Goal: Task Accomplishment & Management: Complete application form

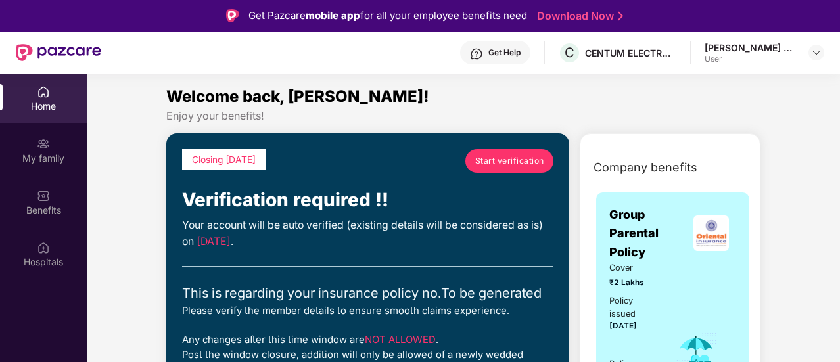
click at [498, 161] on span "Start verification" at bounding box center [509, 161] width 69 height 12
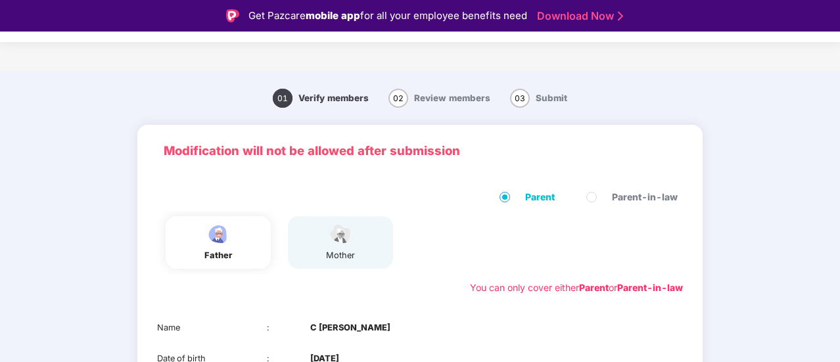
scroll to position [134, 0]
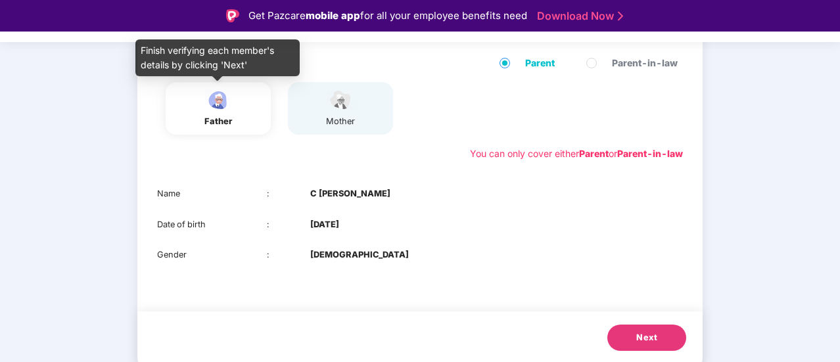
click at [224, 114] on div "father" at bounding box center [218, 108] width 33 height 39
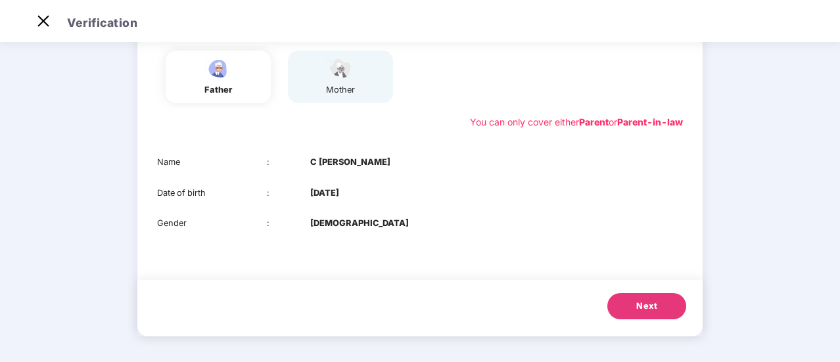
click at [647, 310] on span "Next" at bounding box center [646, 306] width 21 height 13
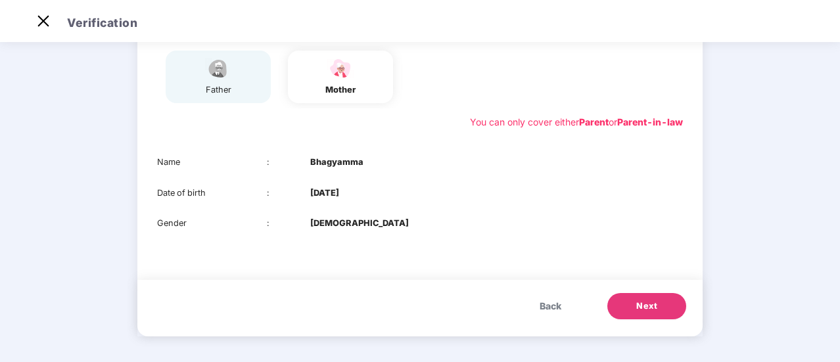
click at [633, 304] on button "Next" at bounding box center [647, 306] width 79 height 26
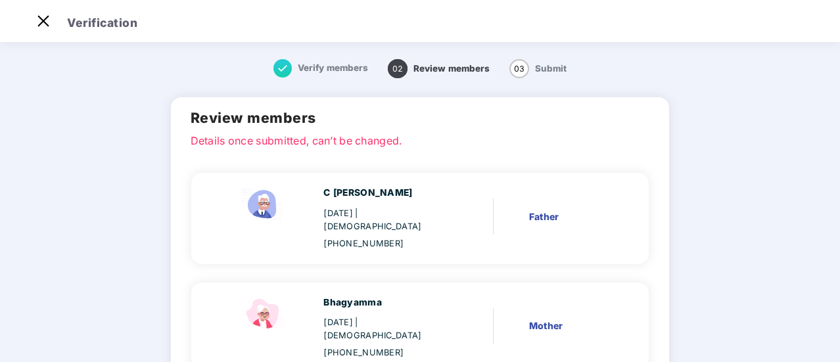
scroll to position [95, 0]
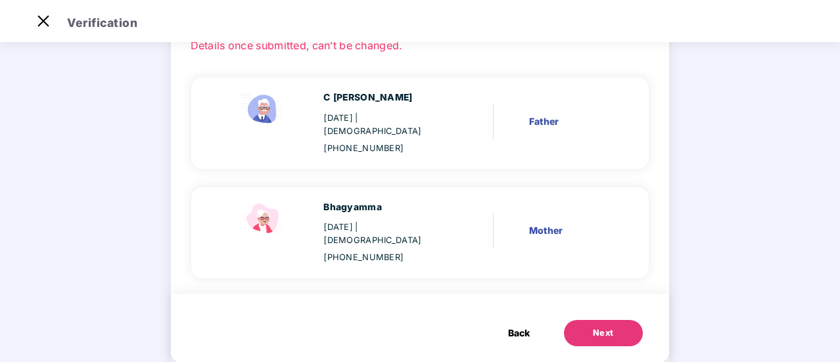
click at [593, 327] on div "Next" at bounding box center [603, 333] width 21 height 13
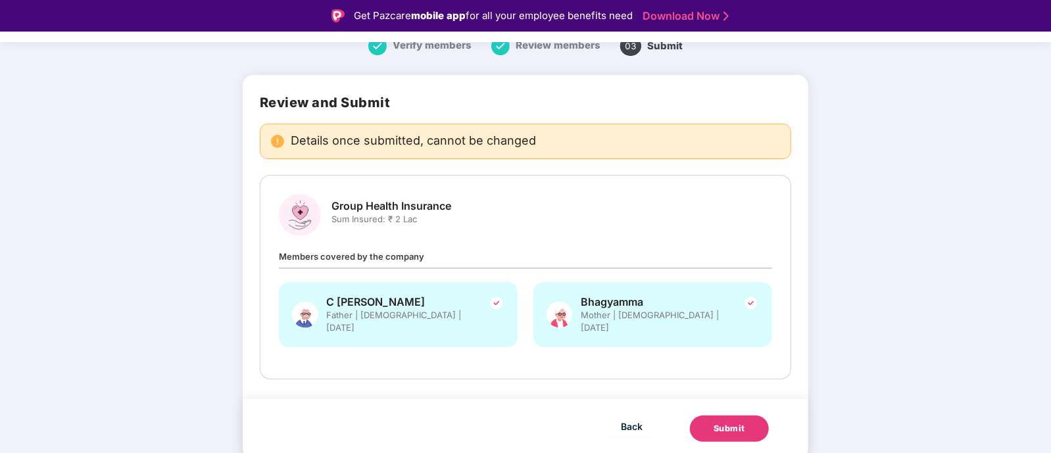
scroll to position [40, 0]
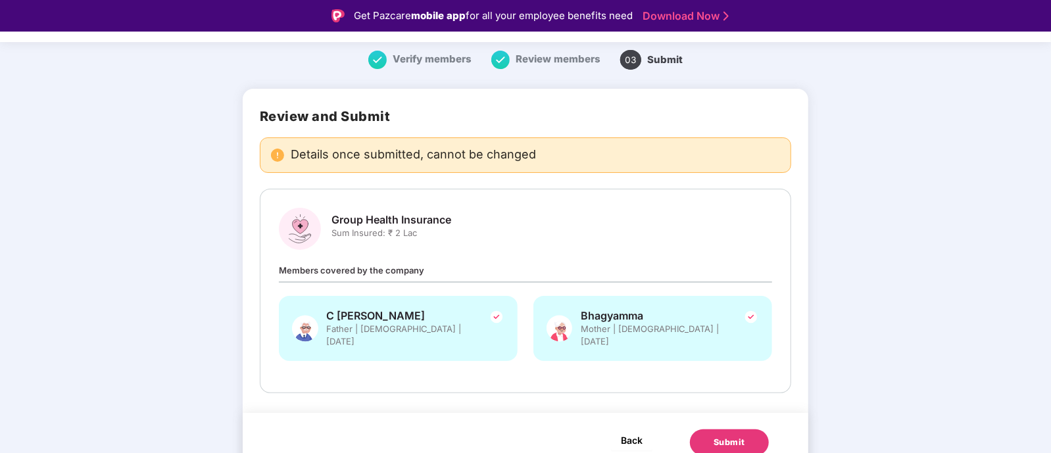
click at [635, 362] on span "Back" at bounding box center [632, 440] width 22 height 16
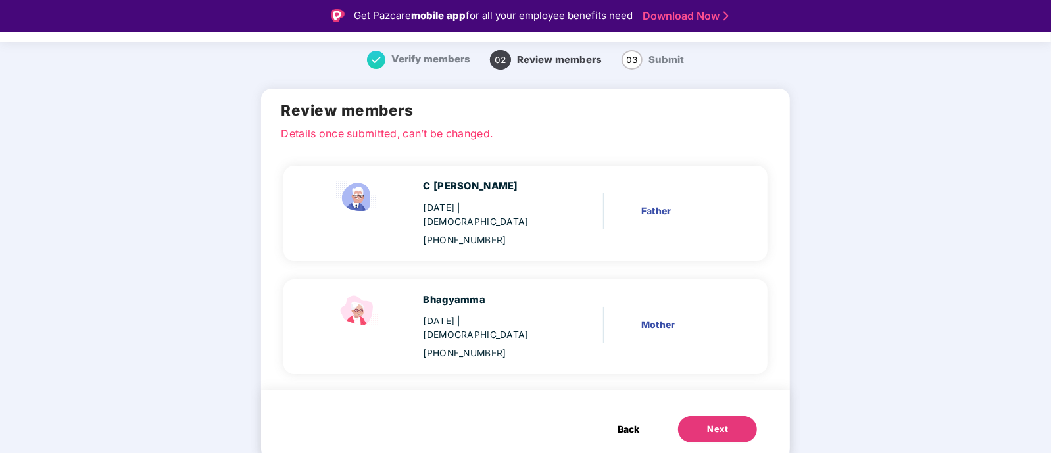
scroll to position [12, 0]
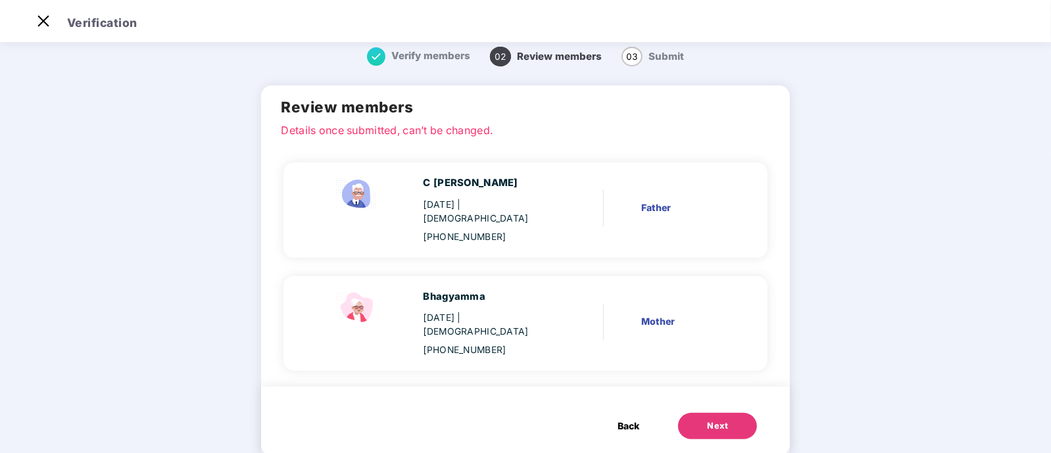
click at [621, 362] on span "Back" at bounding box center [629, 426] width 22 height 14
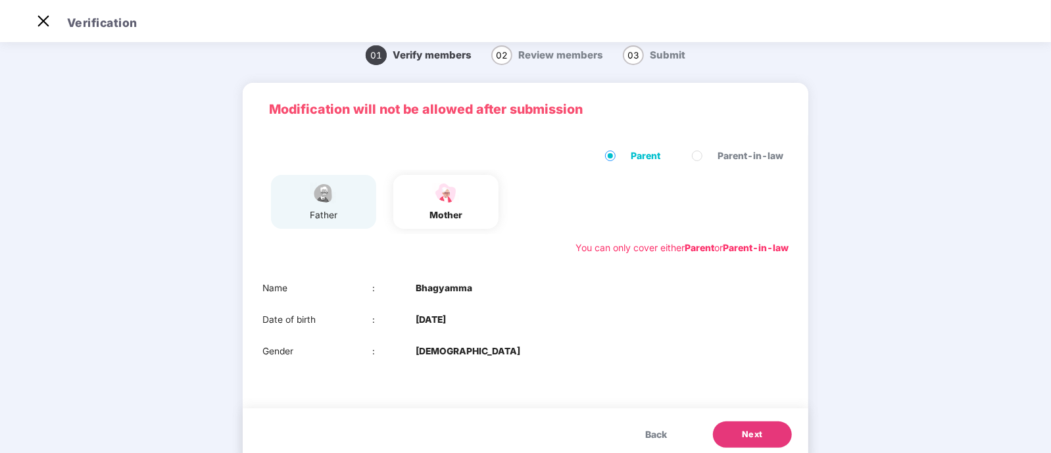
click at [322, 215] on div "father" at bounding box center [323, 215] width 33 height 14
click at [337, 218] on div "father" at bounding box center [323, 215] width 33 height 14
click at [376, 58] on span "01" at bounding box center [376, 55] width 21 height 20
click at [45, 22] on img at bounding box center [43, 21] width 21 height 21
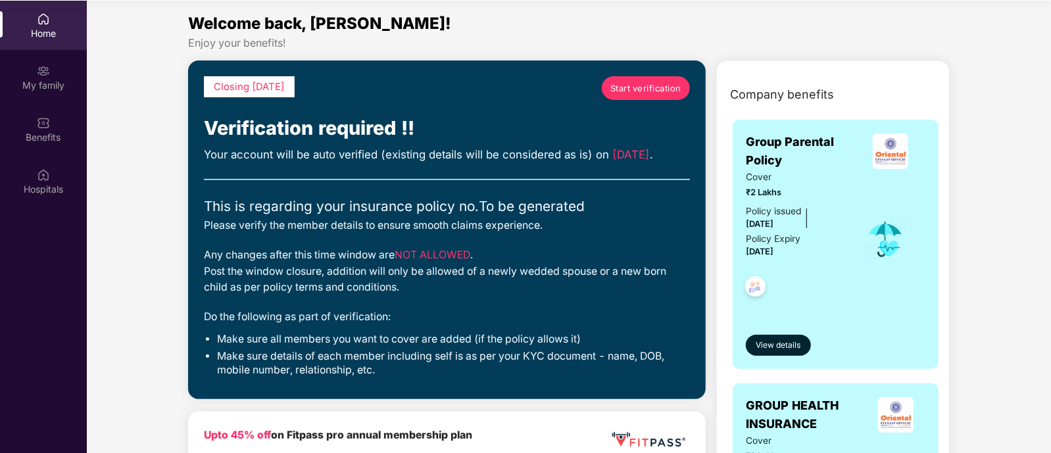
click at [636, 87] on span "Start verification" at bounding box center [645, 88] width 71 height 13
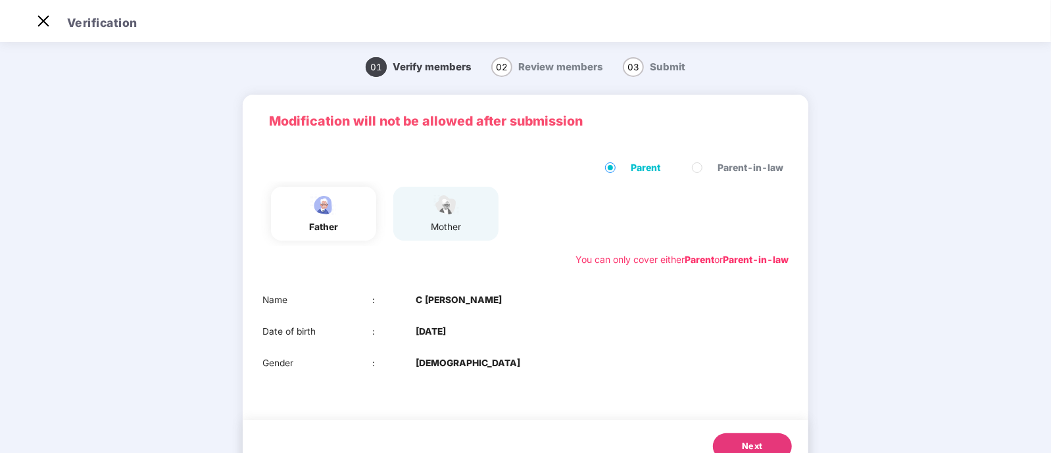
scroll to position [49, 0]
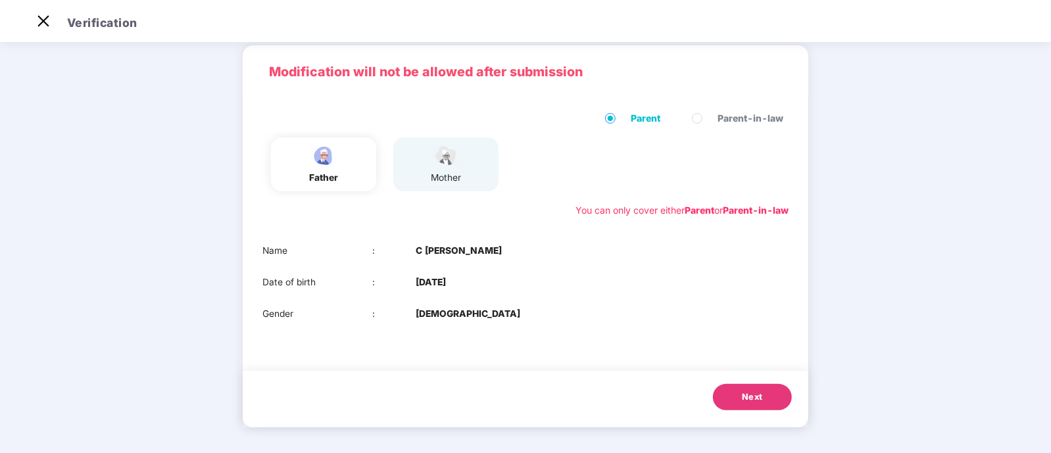
click at [738, 362] on button "Next" at bounding box center [752, 397] width 79 height 26
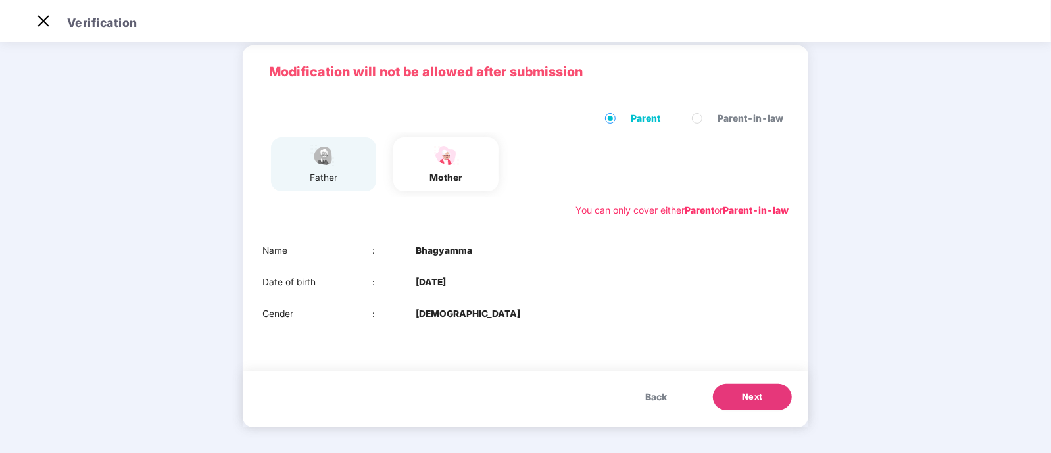
click at [736, 362] on button "Next" at bounding box center [752, 397] width 79 height 26
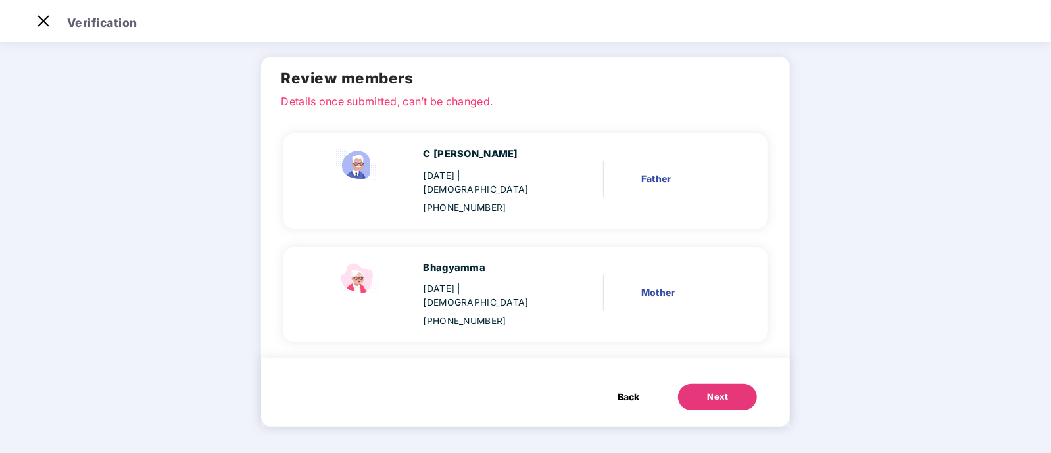
scroll to position [12, 0]
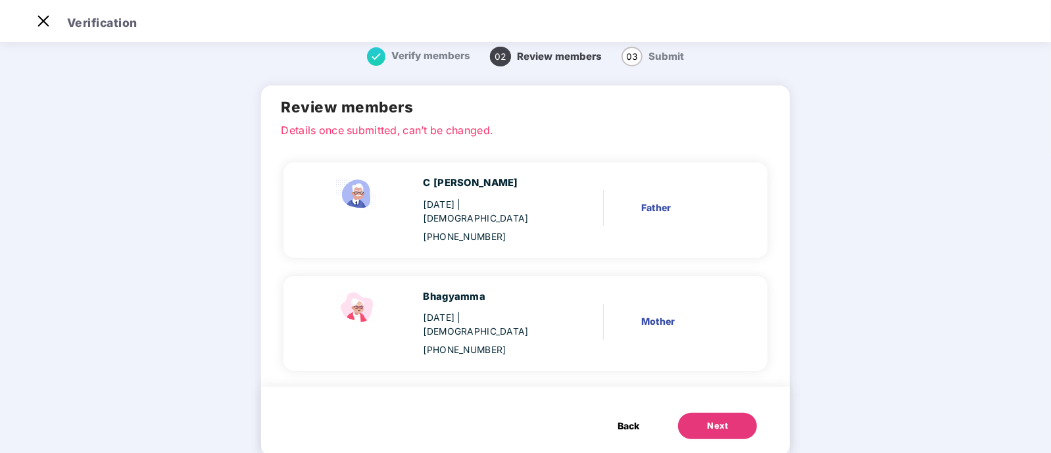
click at [741, 362] on button "Next" at bounding box center [717, 426] width 79 height 26
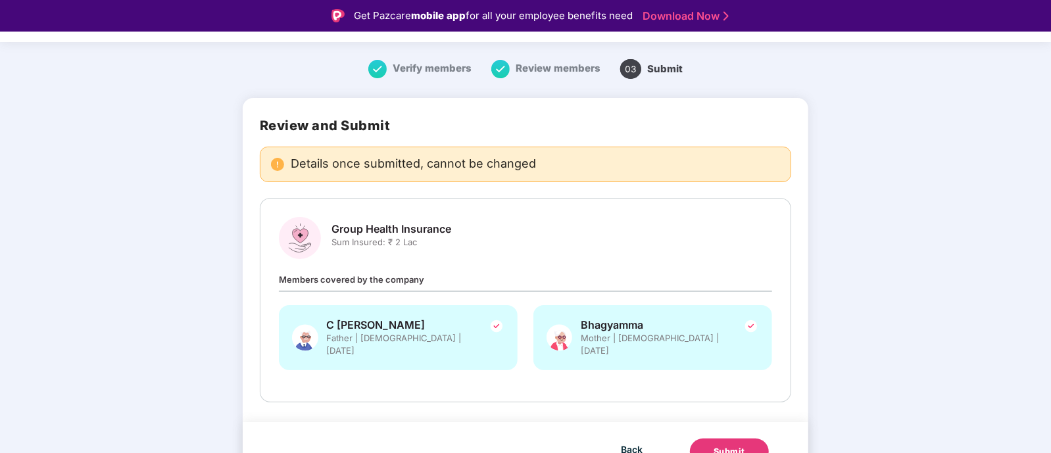
scroll to position [40, 0]
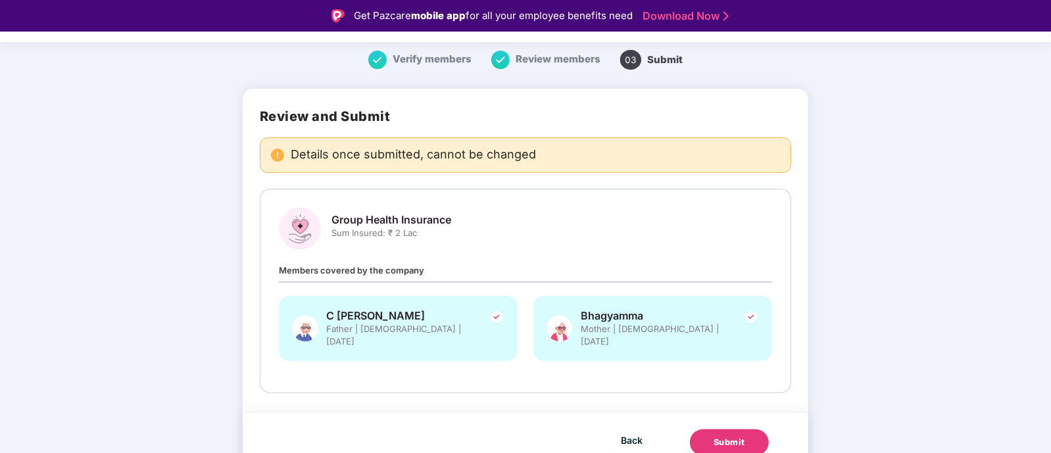
click at [739, 362] on div "Submit" at bounding box center [729, 442] width 32 height 13
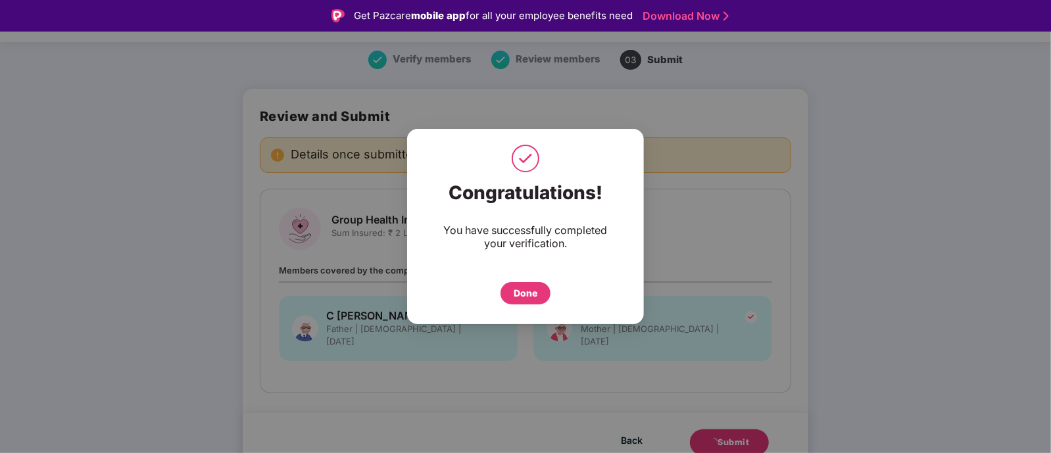
click at [511, 287] on div "Done" at bounding box center [525, 293] width 50 height 22
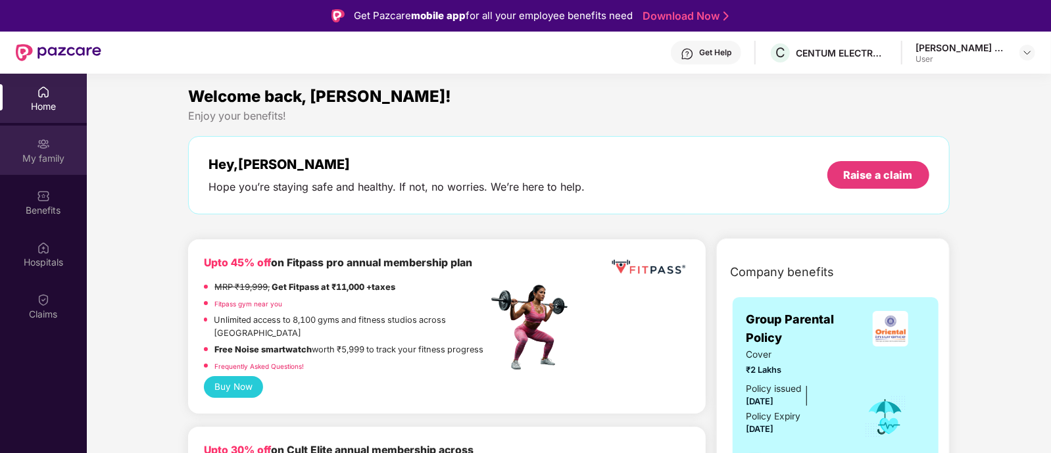
click at [54, 156] on div "My family" at bounding box center [43, 158] width 87 height 13
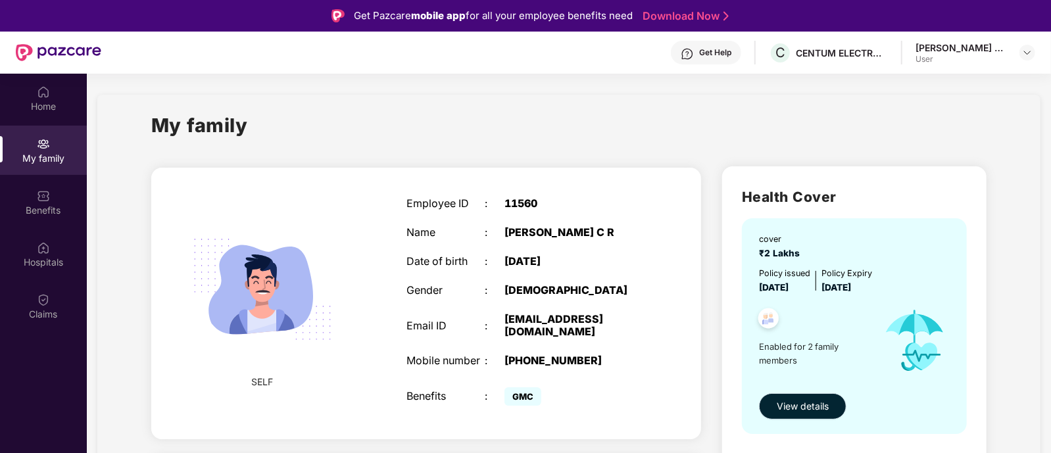
click at [788, 399] on span "View details" at bounding box center [803, 406] width 52 height 14
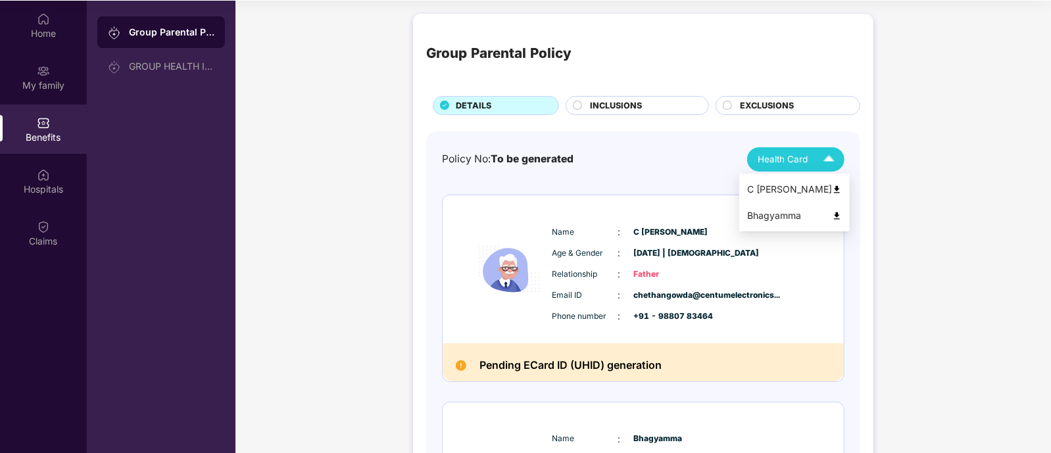
click at [789, 154] on span "Health Card" at bounding box center [782, 160] width 50 height 14
click at [840, 187] on img at bounding box center [837, 190] width 10 height 10
click at [611, 97] on div "INCLUSIONS" at bounding box center [636, 105] width 143 height 19
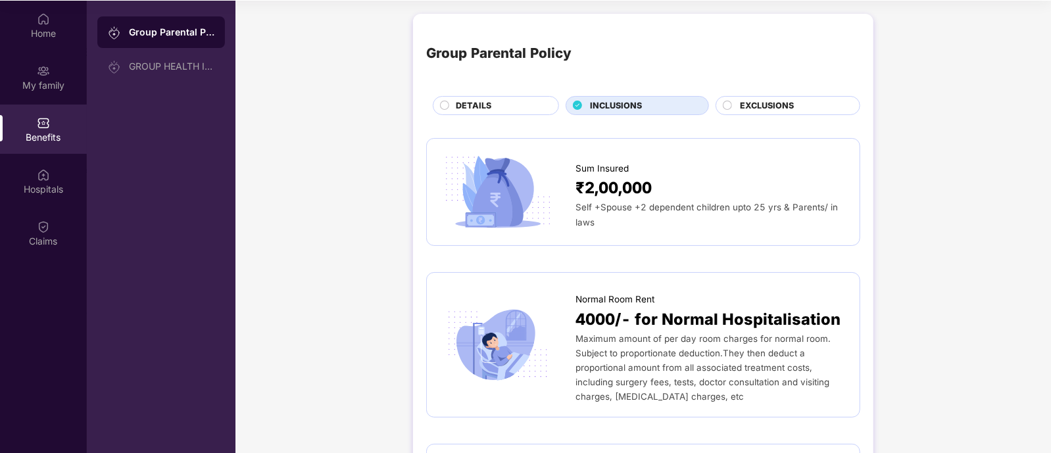
click at [481, 111] on span "DETAILS" at bounding box center [474, 105] width 36 height 13
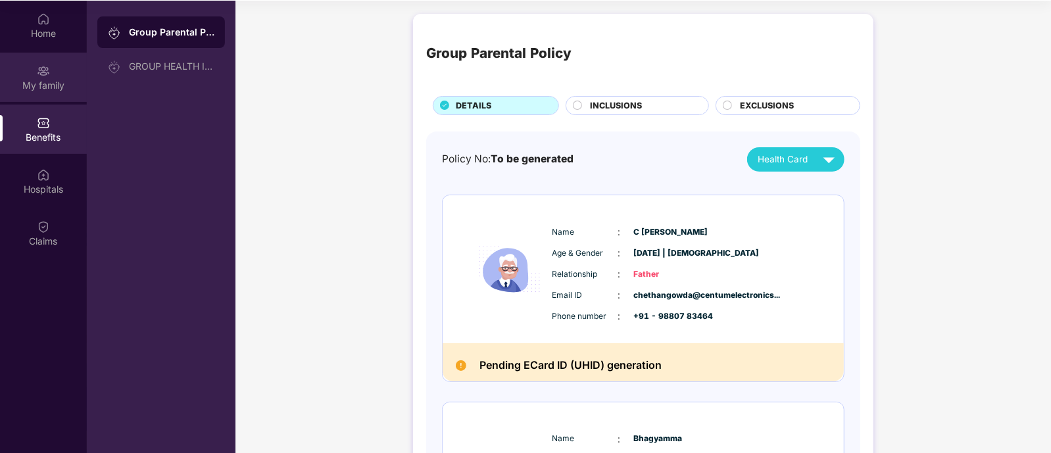
click at [49, 73] on img at bounding box center [43, 70] width 13 height 13
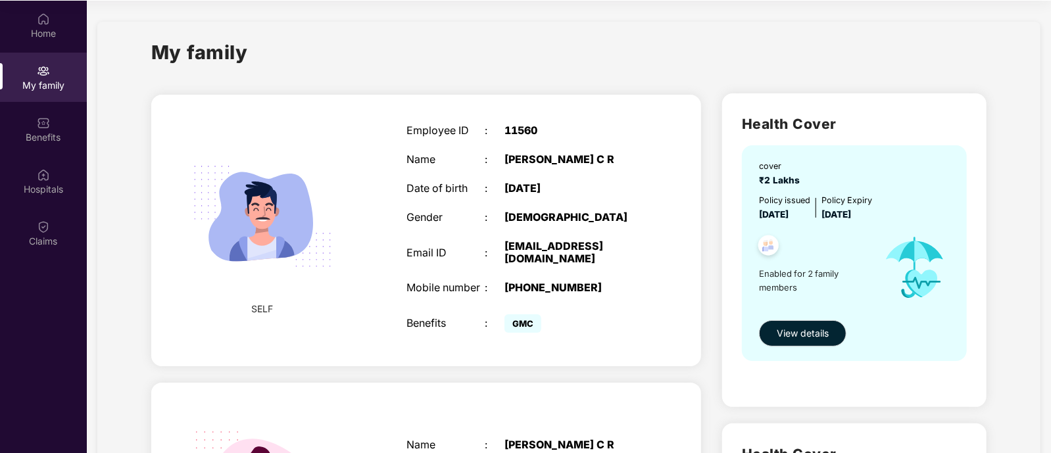
scroll to position [548, 0]
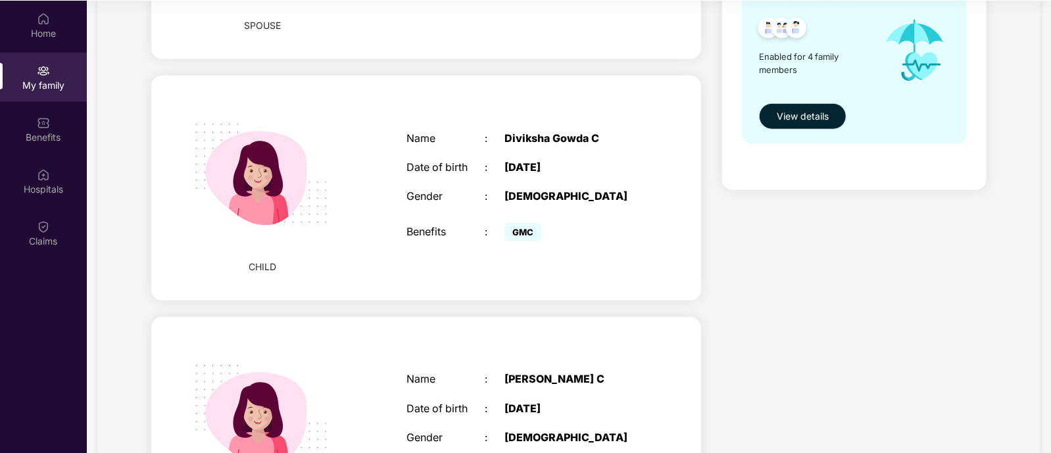
click at [805, 109] on span "View details" at bounding box center [803, 116] width 52 height 14
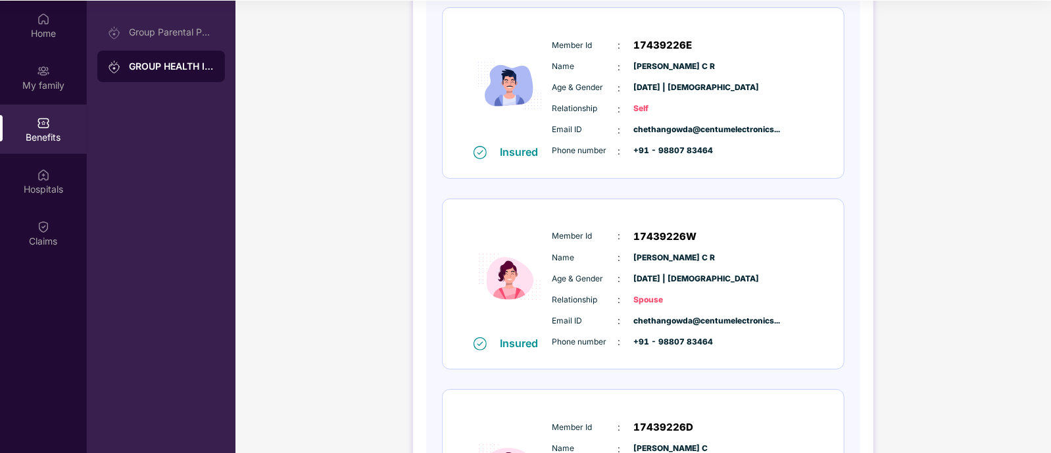
scroll to position [0, 0]
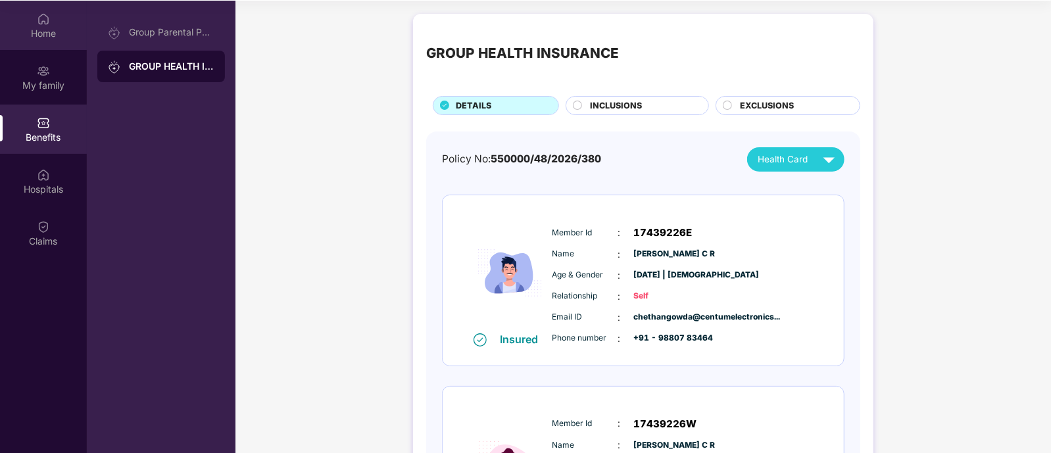
click at [50, 33] on div "Home" at bounding box center [43, 33] width 87 height 13
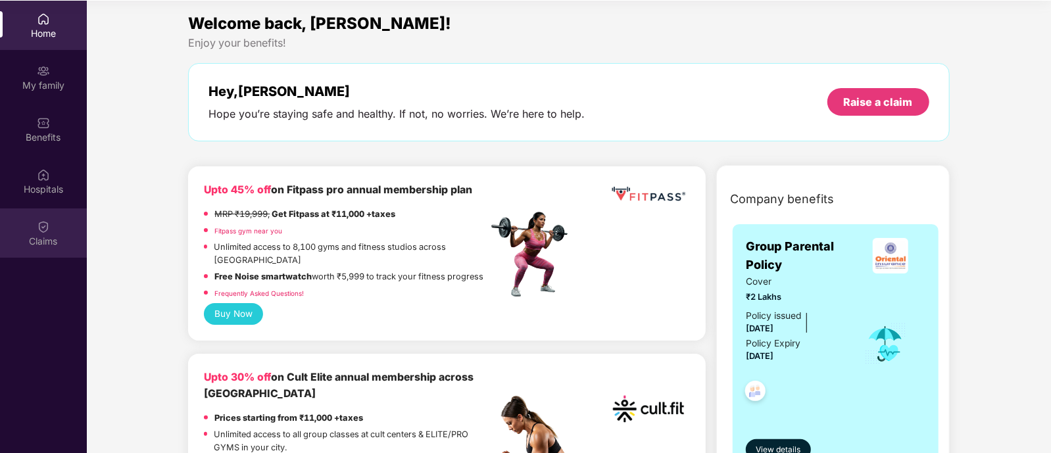
click at [53, 228] on div "Claims" at bounding box center [43, 232] width 87 height 49
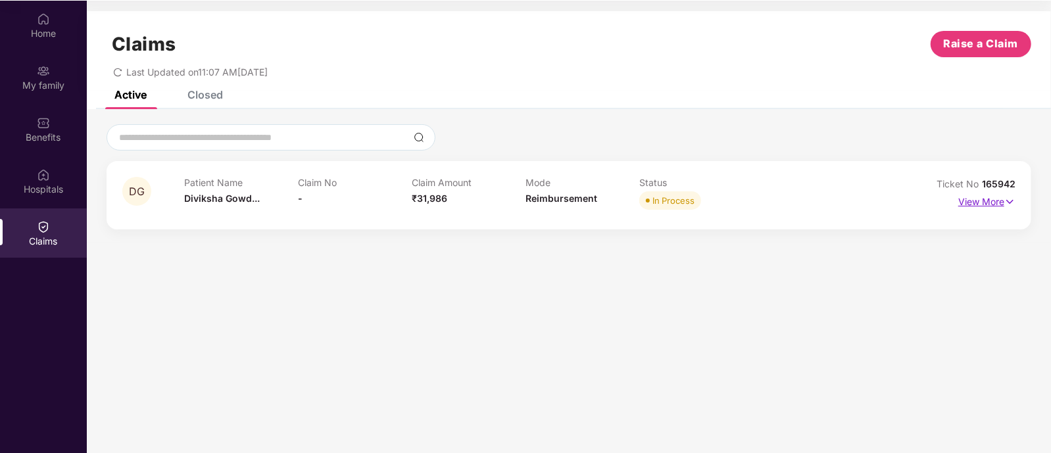
click at [990, 204] on p "View More" at bounding box center [986, 200] width 57 height 18
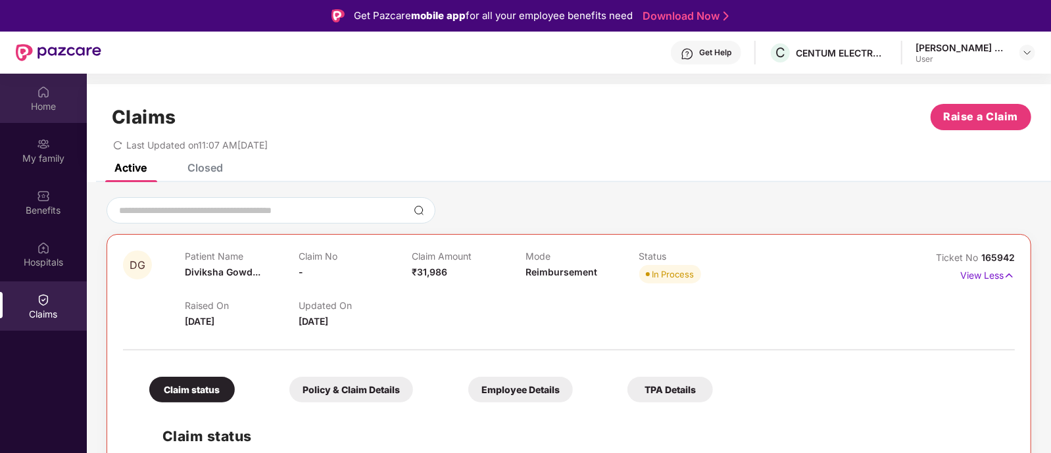
click at [29, 101] on div "Home" at bounding box center [43, 106] width 87 height 13
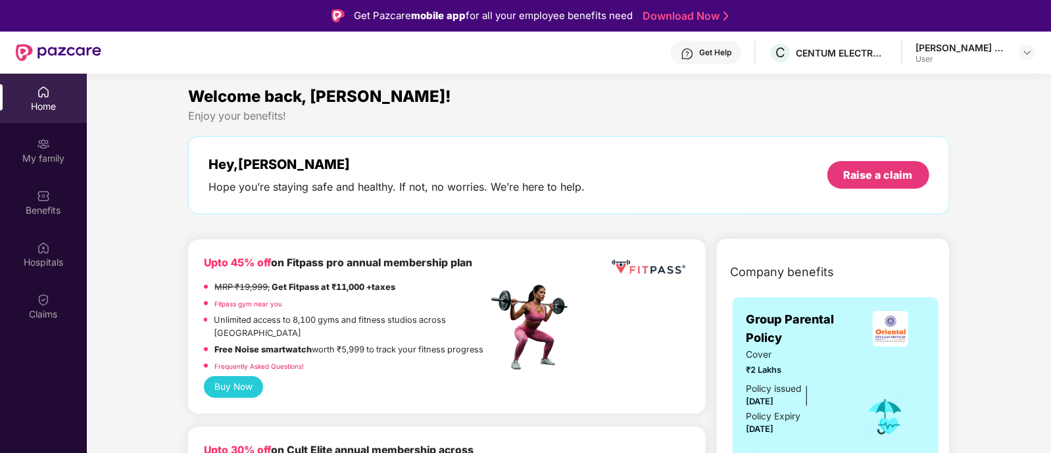
click at [962, 61] on div "User" at bounding box center [961, 59] width 92 height 11
click at [1031, 44] on div "[PERSON_NAME] C R User" at bounding box center [975, 52] width 120 height 23
click at [1022, 49] on img at bounding box center [1027, 52] width 11 height 11
click at [929, 82] on div "Logout" at bounding box center [965, 83] width 171 height 26
